Goal: Task Accomplishment & Management: Understand process/instructions

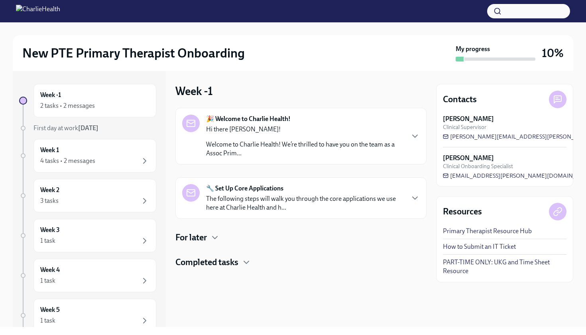
click at [326, 143] on p "Welcome to Charlie Health! We’re thrilled to have you on the team as a Assoc Pr…" at bounding box center [305, 149] width 198 height 18
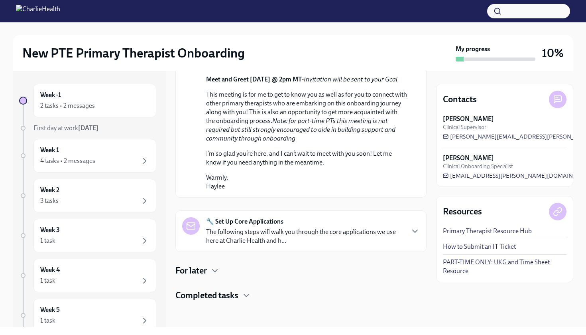
click at [308, 264] on div "For later" at bounding box center [301, 270] width 251 height 12
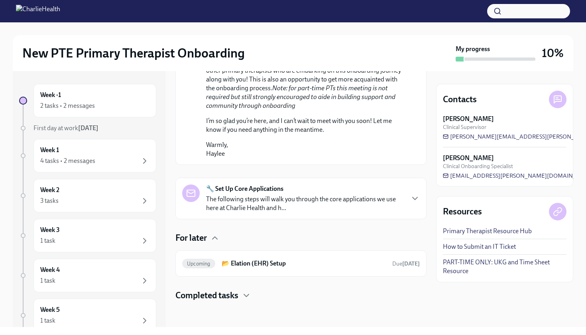
click at [300, 212] on p "The following steps will walk you through the core applications we use here at …" at bounding box center [305, 204] width 198 height 18
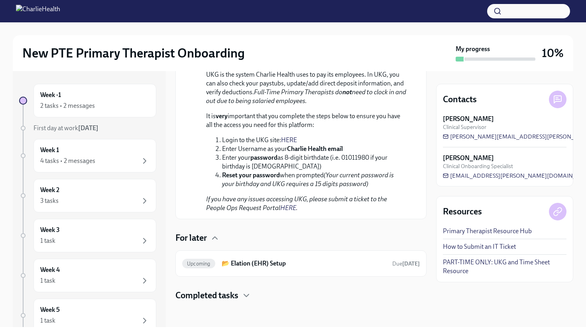
scroll to position [1080, 0]
click at [235, 298] on h4 "Completed tasks" at bounding box center [207, 295] width 63 height 12
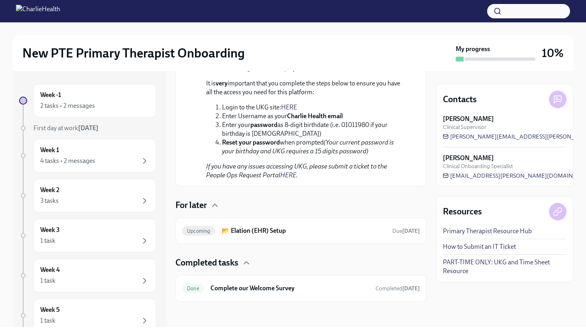
scroll to position [1101, 0]
click at [206, 234] on span "Upcoming" at bounding box center [198, 231] width 33 height 6
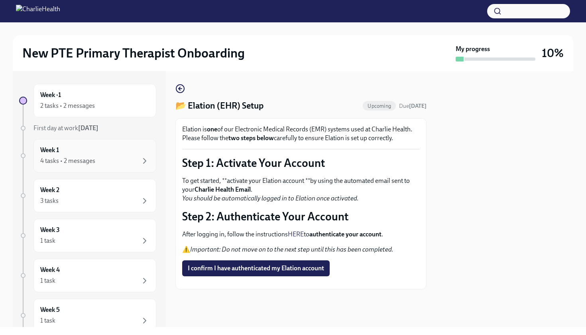
click at [85, 150] on div "Week 1 4 tasks • 2 messages" at bounding box center [94, 156] width 109 height 20
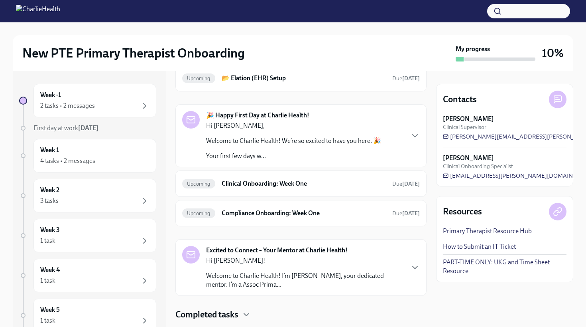
scroll to position [45, 0]
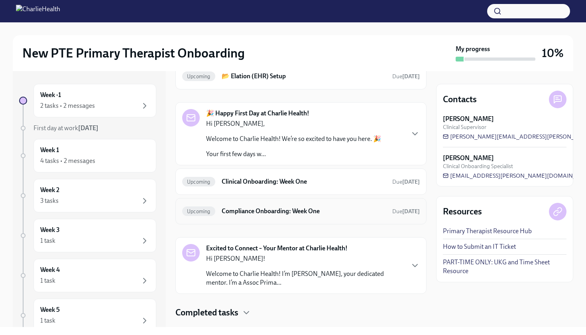
click at [244, 209] on h6 "Compliance Onboarding: Week One" at bounding box center [304, 211] width 164 height 9
